Goal: Find specific page/section: Find specific page/section

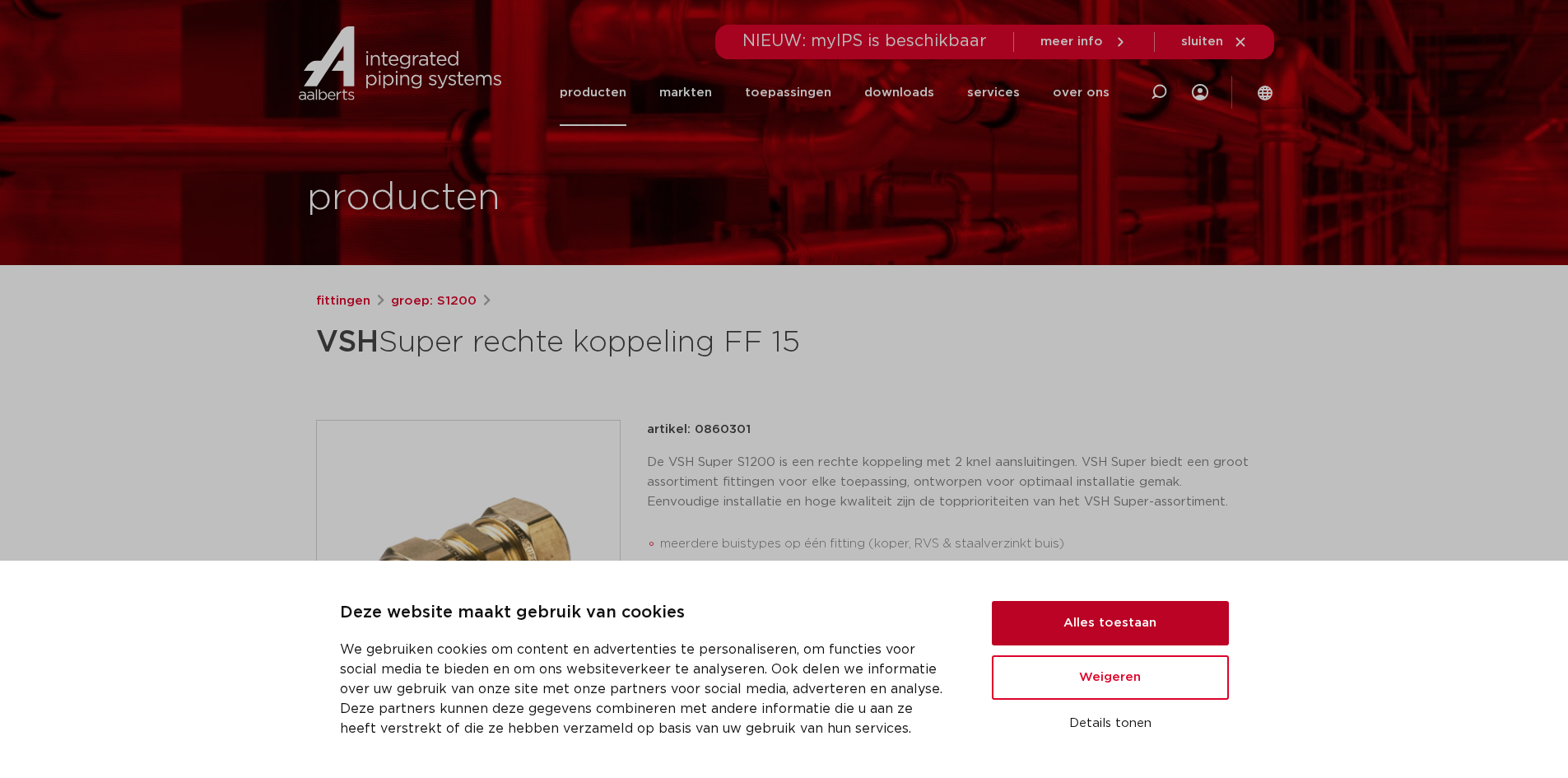
click at [1166, 637] on button "Alles toestaan" at bounding box center [1109, 623] width 237 height 45
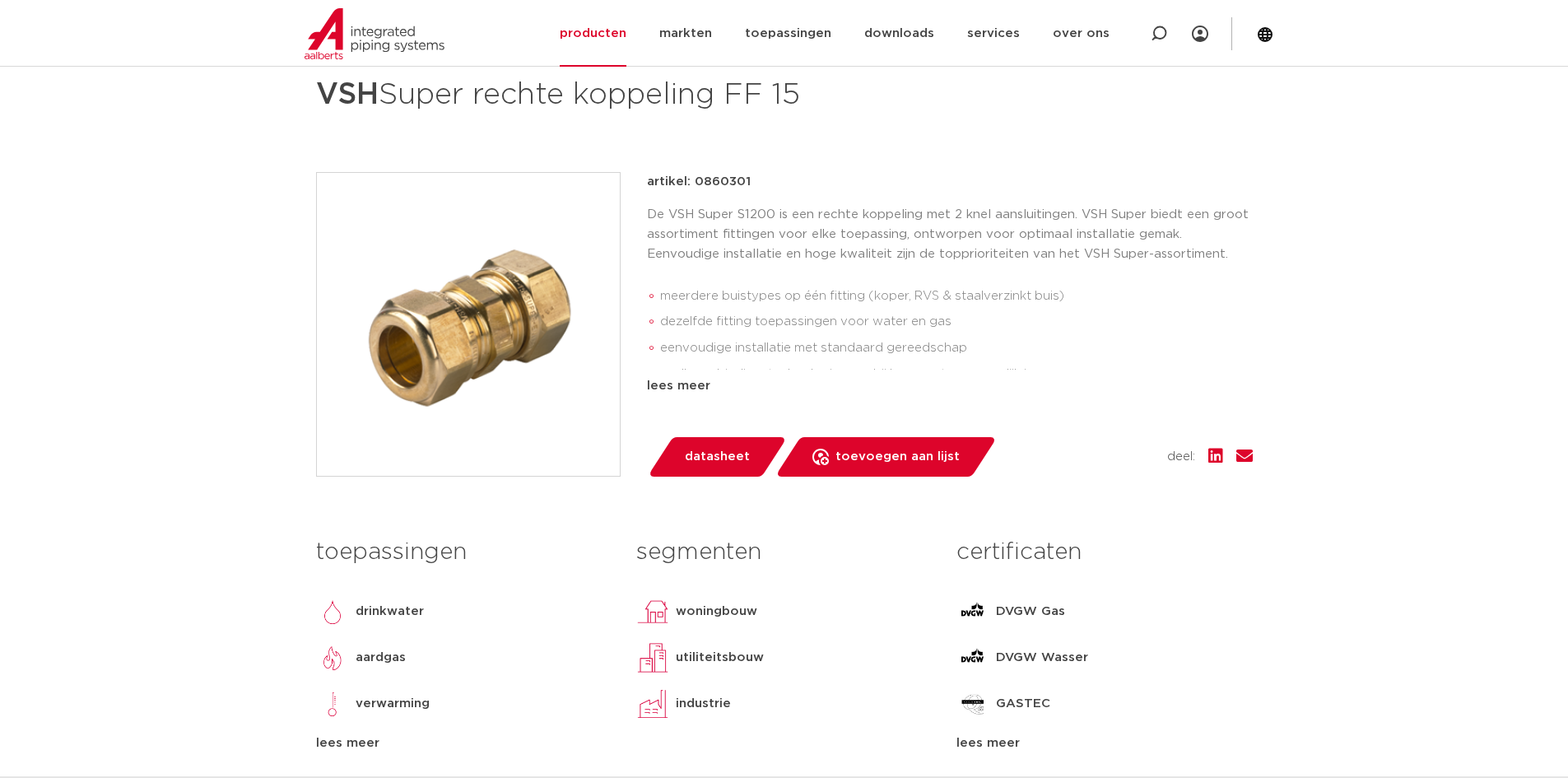
scroll to position [247, 0]
click at [728, 37] on li "markten" at bounding box center [685, 33] width 86 height 66
click at [626, 36] on link "producten" at bounding box center [593, 33] width 66 height 66
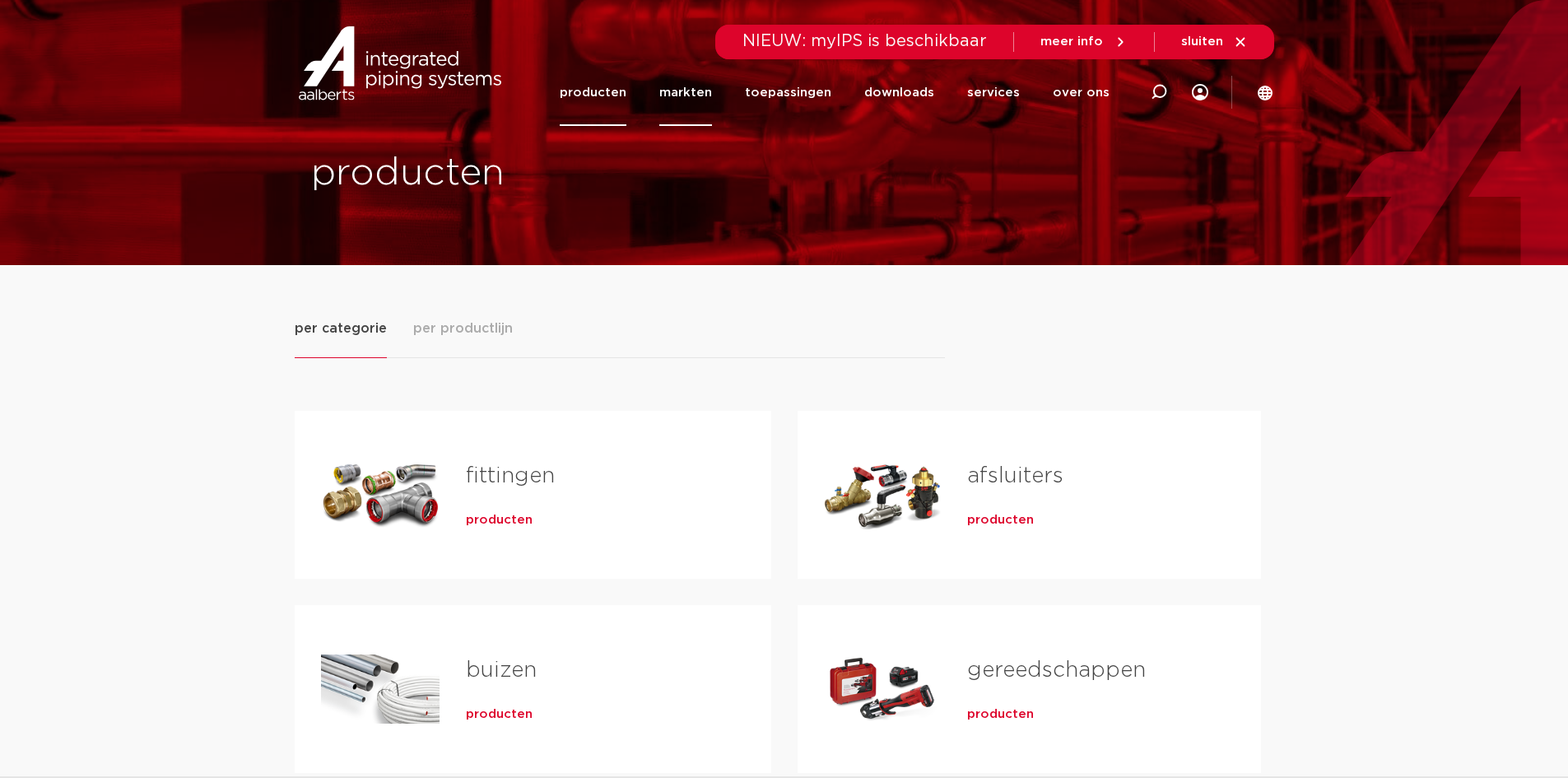
click at [699, 102] on link "markten" at bounding box center [685, 93] width 53 height 66
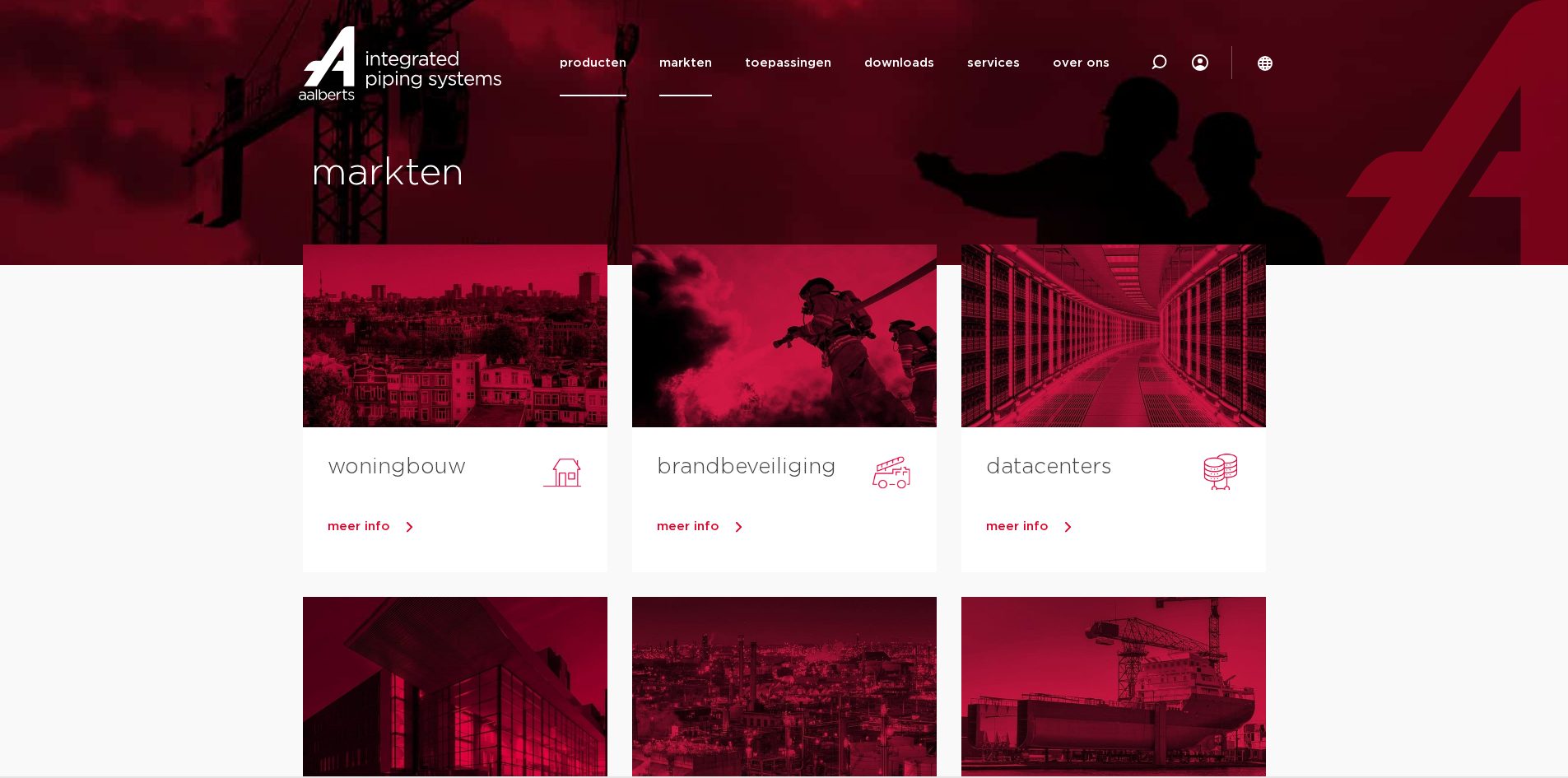
click at [621, 66] on link "producten" at bounding box center [593, 62] width 66 height 66
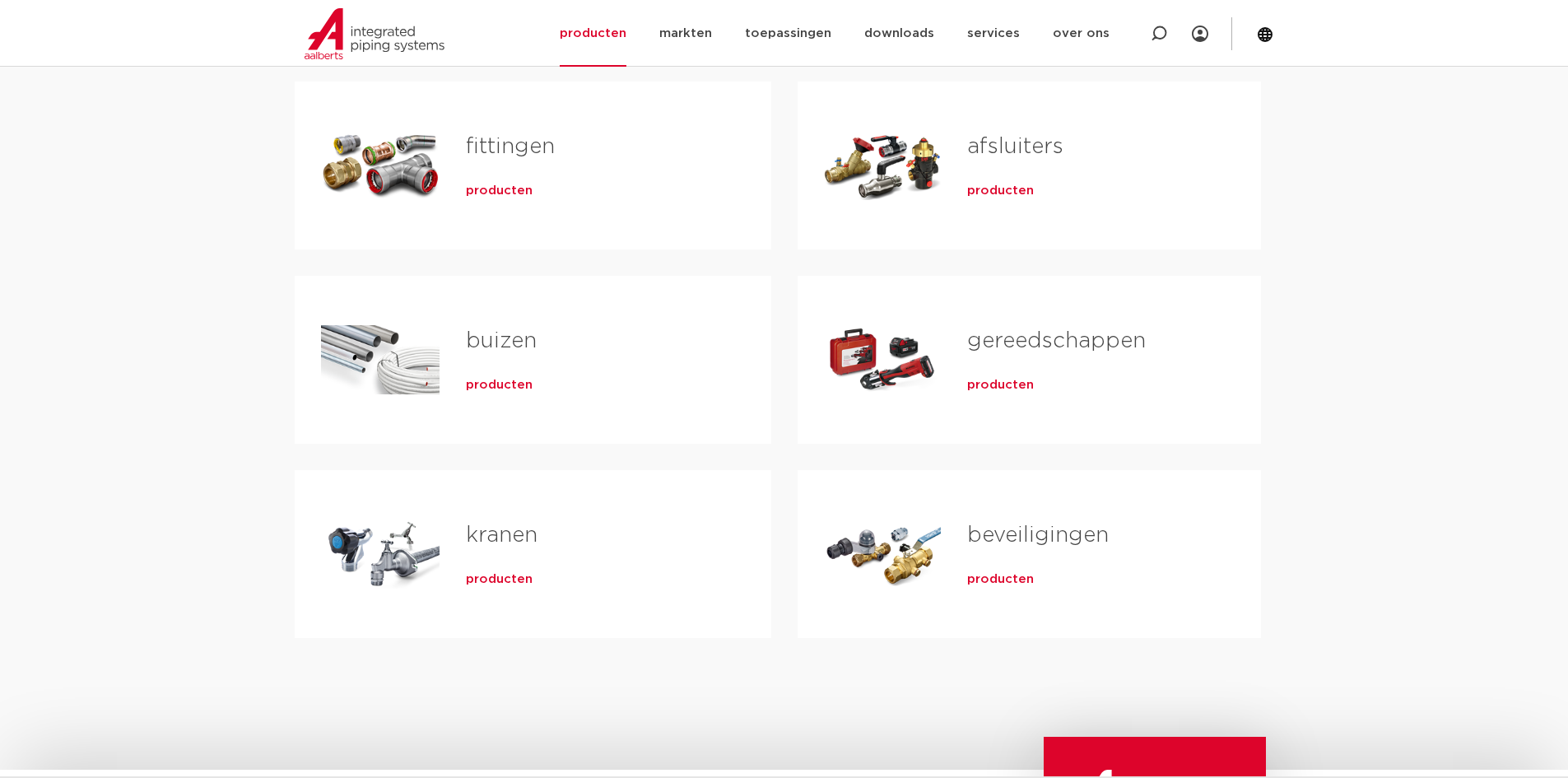
click at [1008, 189] on span "producten" at bounding box center [1000, 190] width 66 height 17
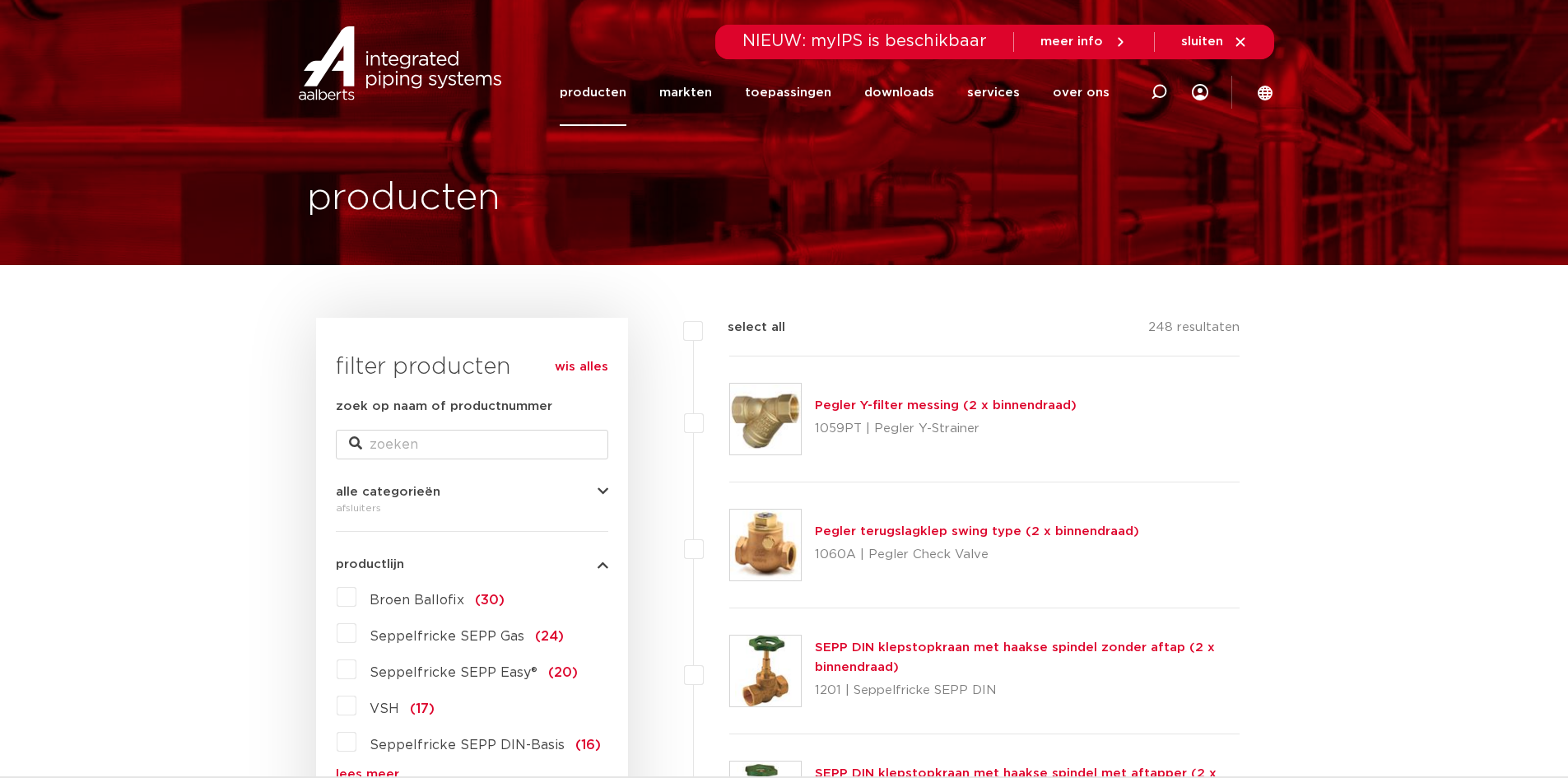
click at [1099, 44] on span "meer info" at bounding box center [1071, 41] width 62 height 13
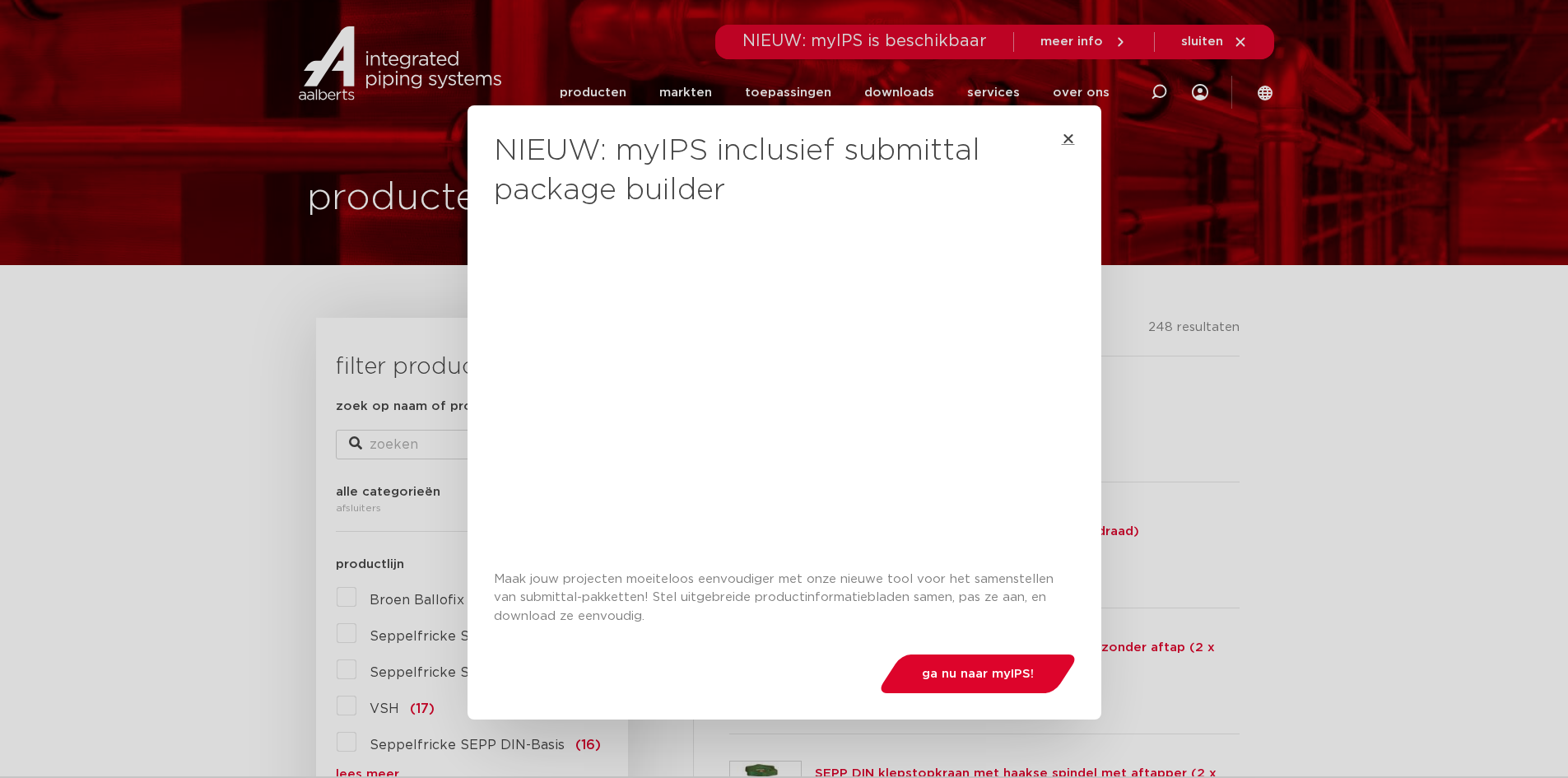
click at [1065, 136] on icon "Close" at bounding box center [1068, 138] width 14 height 14
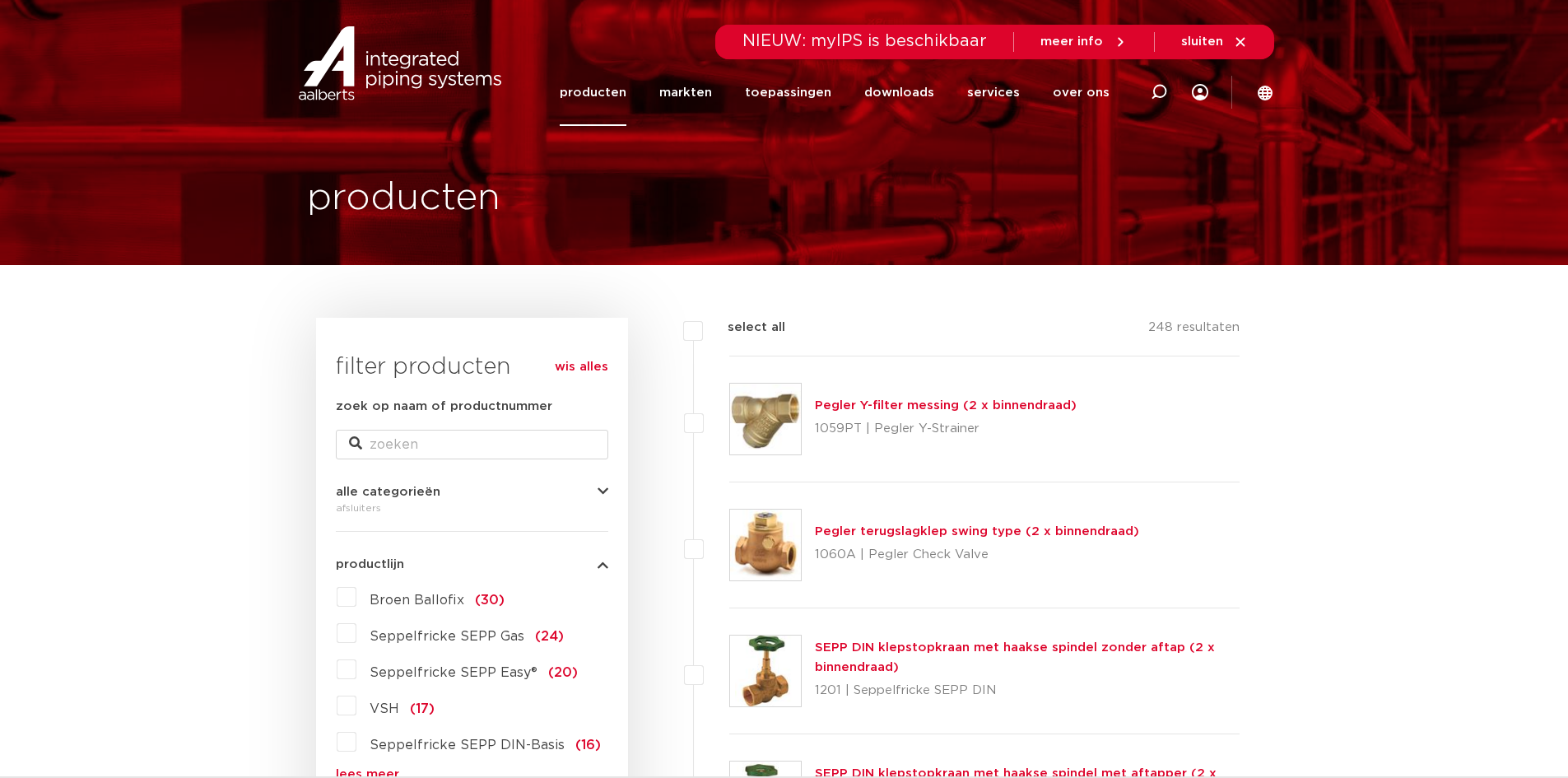
click at [595, 76] on link "producten" at bounding box center [593, 93] width 66 height 66
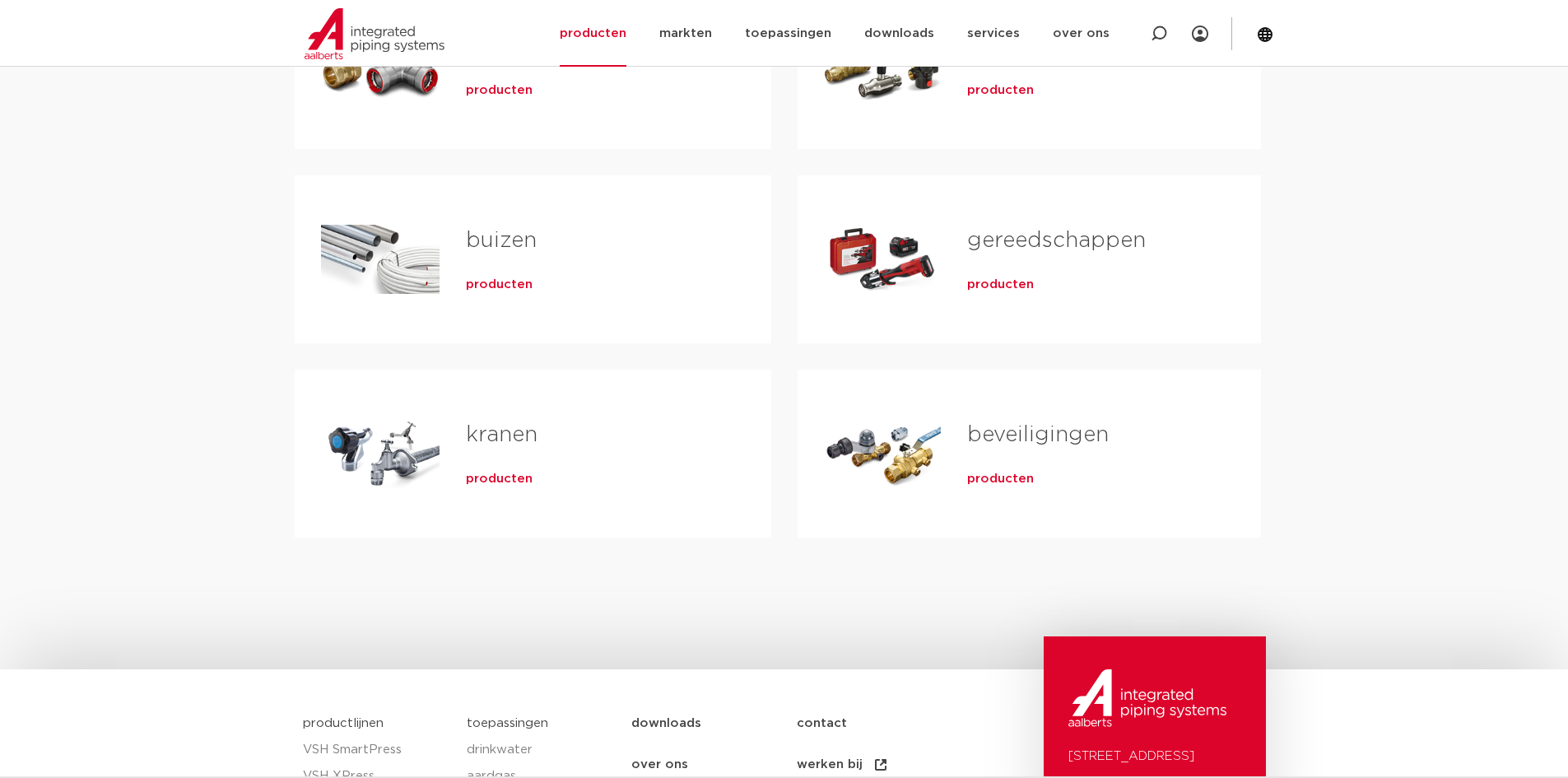
scroll to position [411, 0]
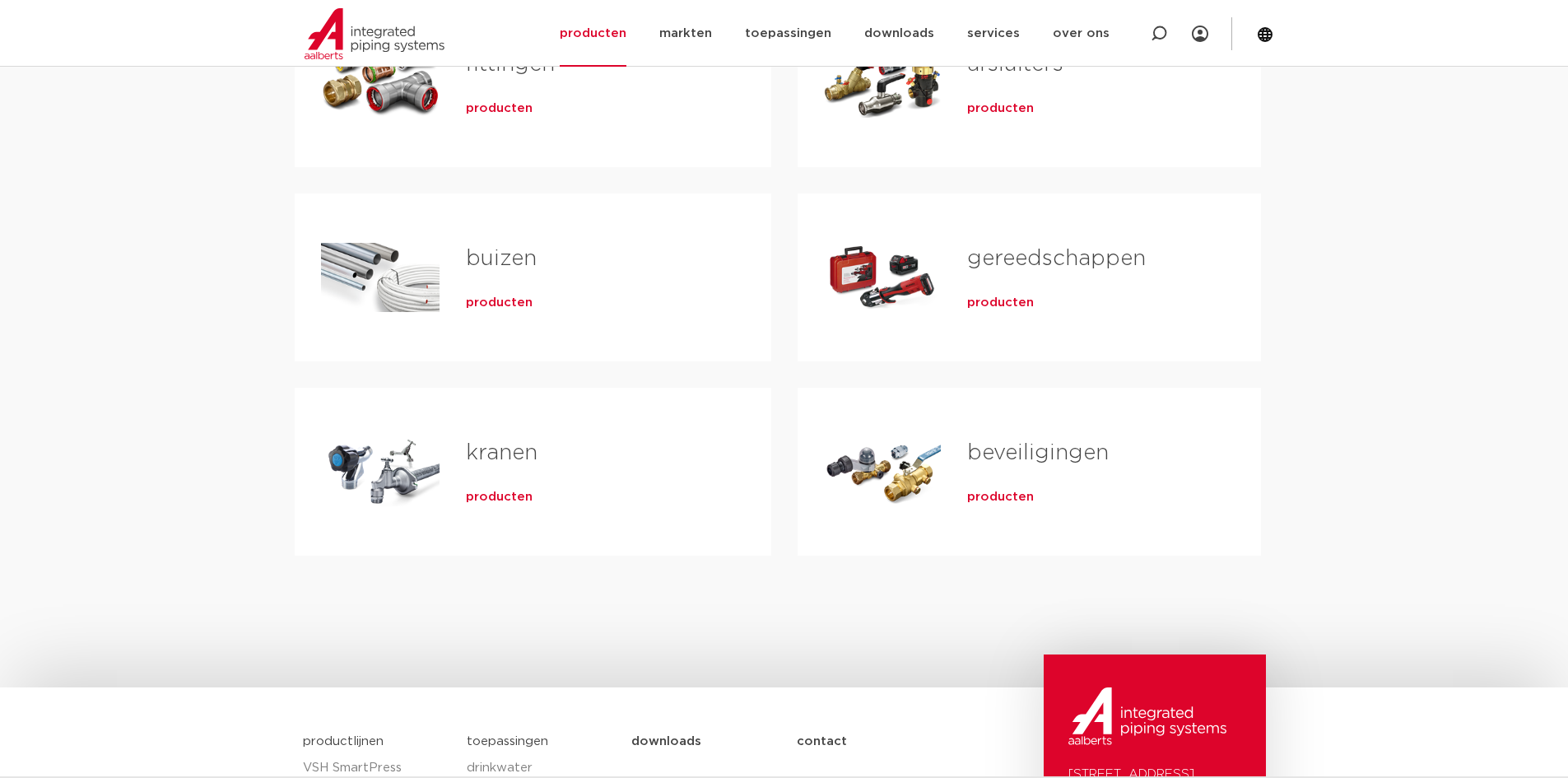
click at [994, 300] on span "producten" at bounding box center [1000, 302] width 66 height 17
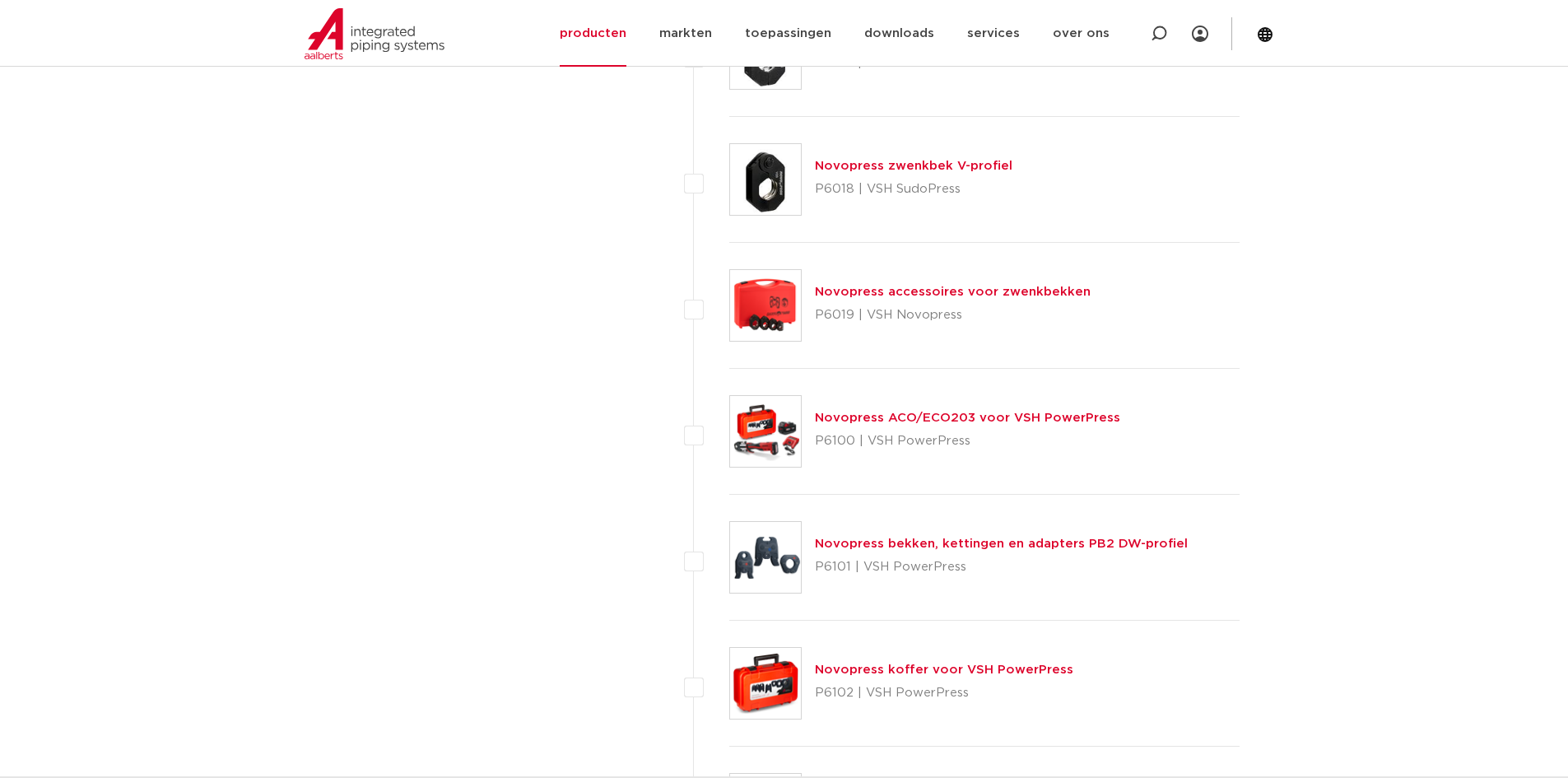
scroll to position [7244, 0]
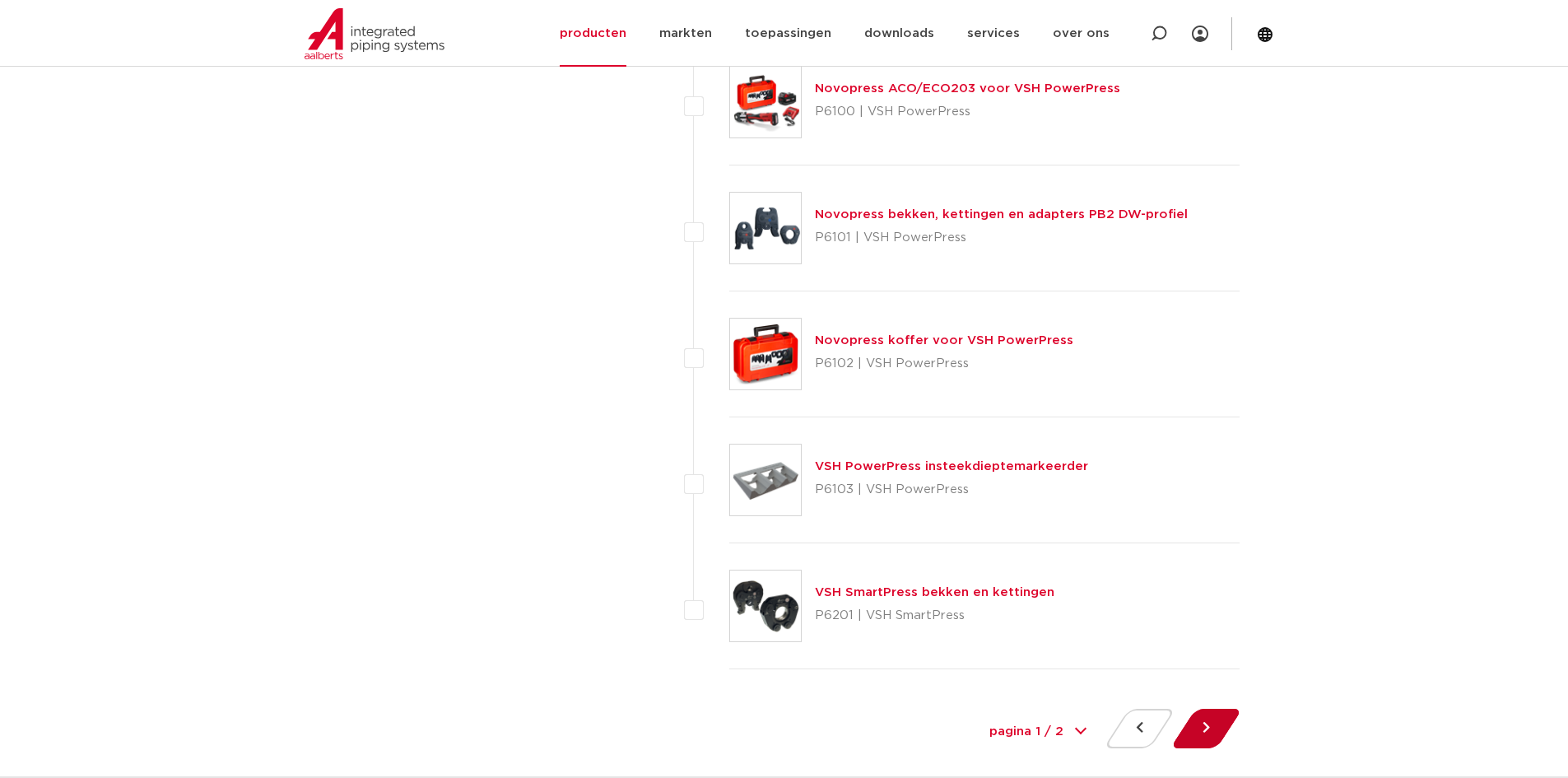
click at [1204, 720] on button at bounding box center [1205, 728] width 47 height 40
